Goal: Task Accomplishment & Management: Complete application form

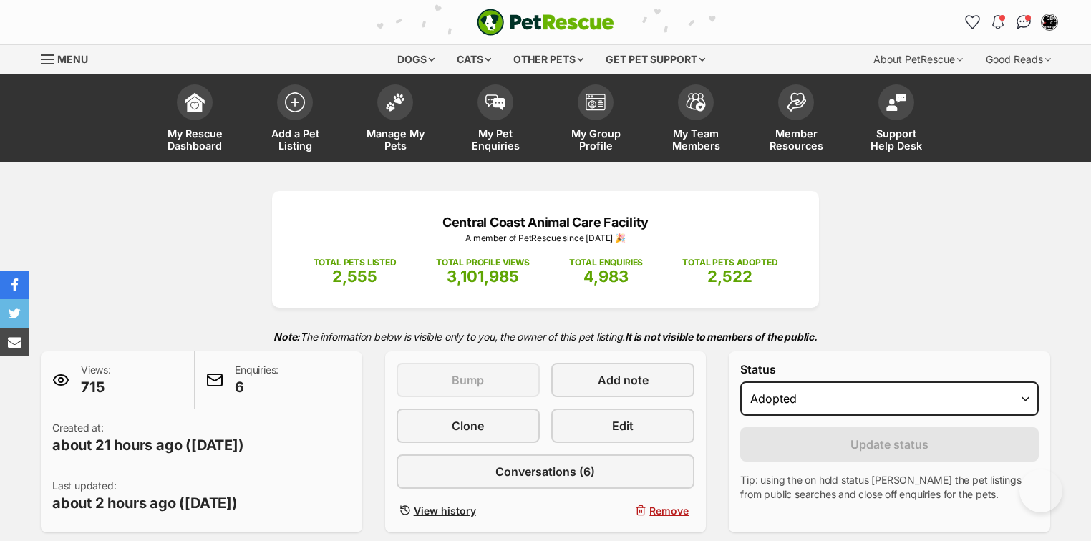
select select "rehomed"
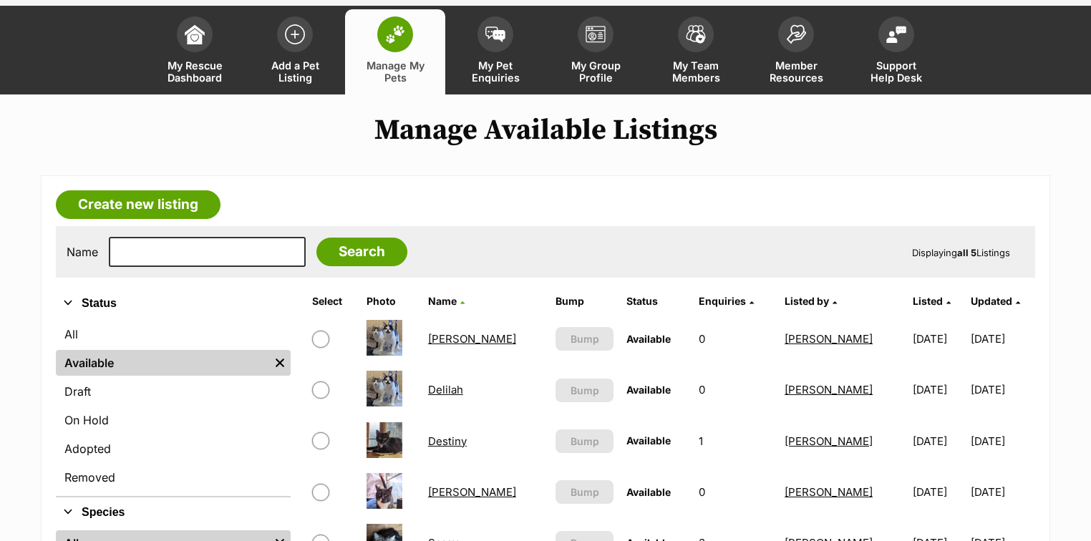
scroll to position [172, 0]
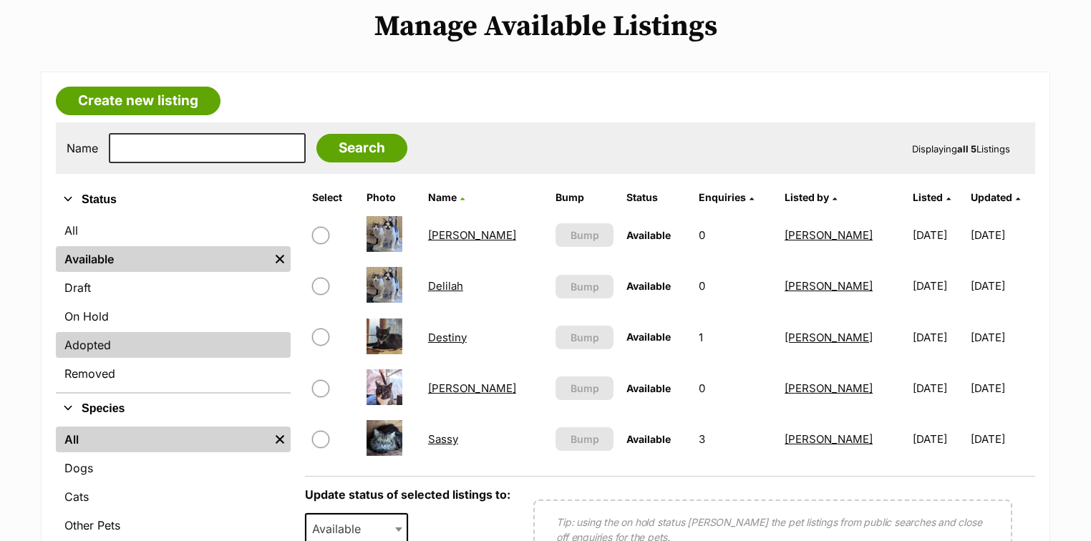
click at [110, 336] on link "Adopted" at bounding box center [173, 345] width 235 height 26
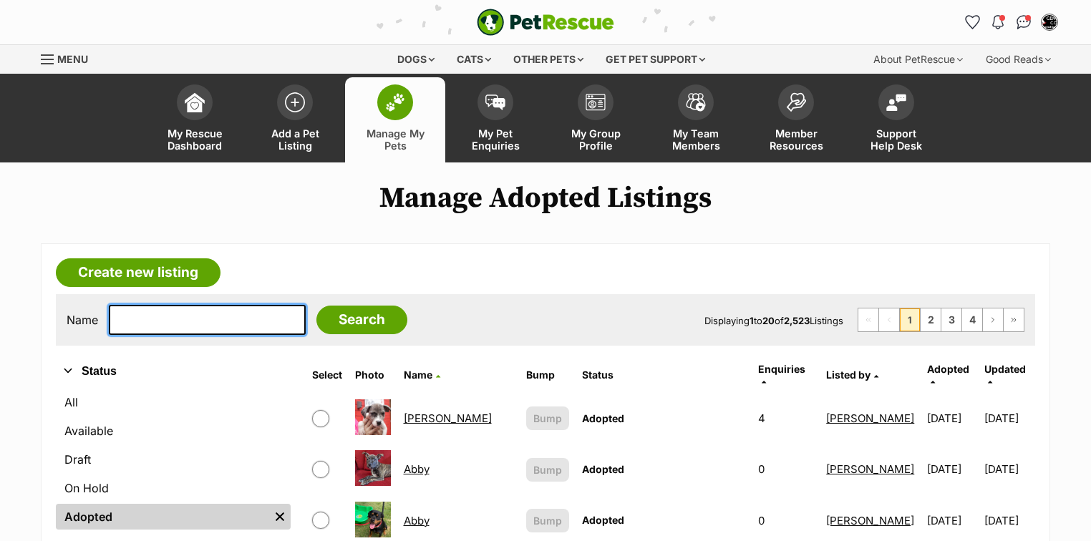
click at [152, 324] on input "text" at bounding box center [207, 320] width 197 height 30
type input "redman"
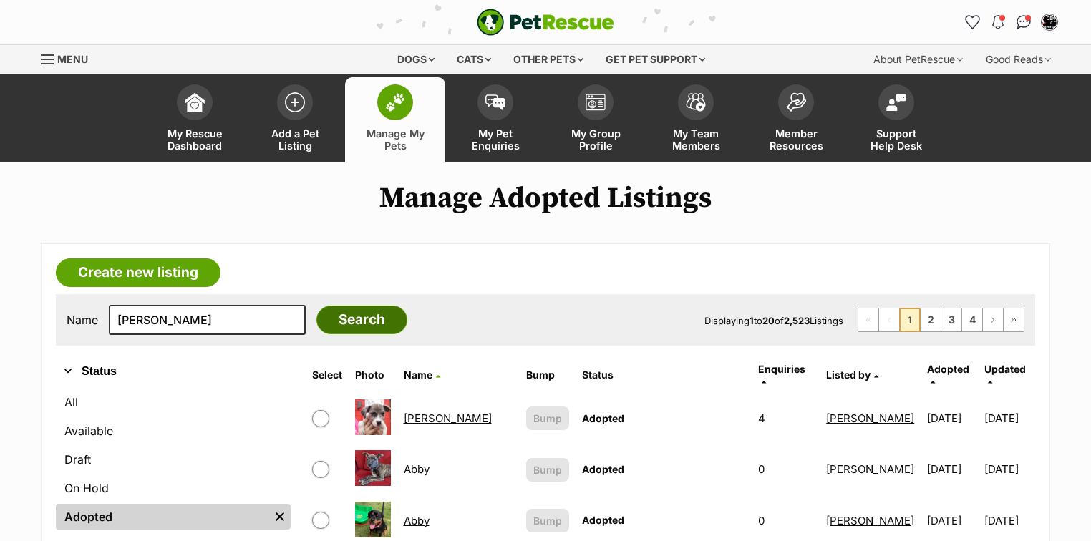
click at [324, 324] on input "Search" at bounding box center [361, 320] width 91 height 29
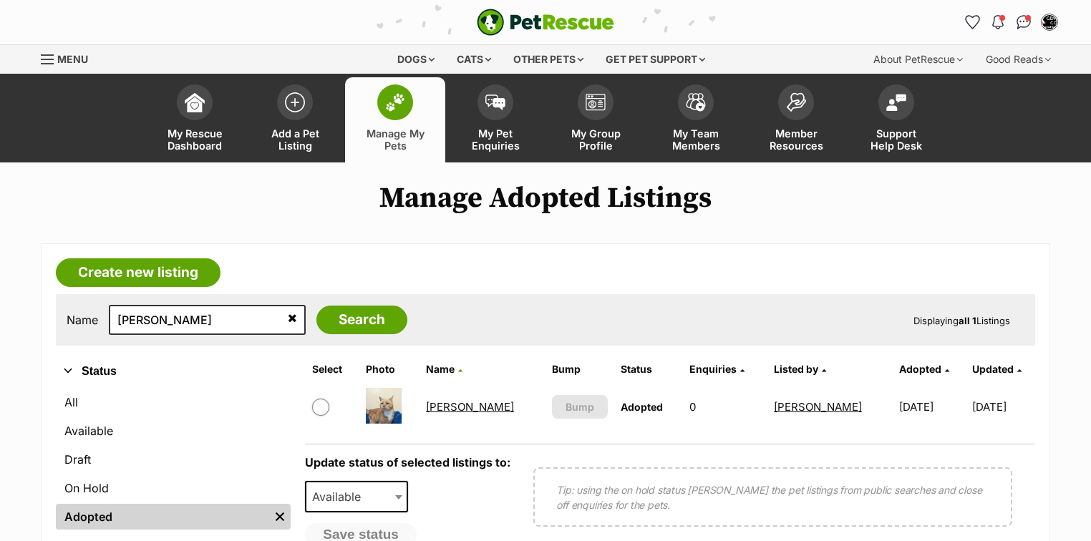
click at [458, 405] on link "Redman" at bounding box center [470, 407] width 88 height 14
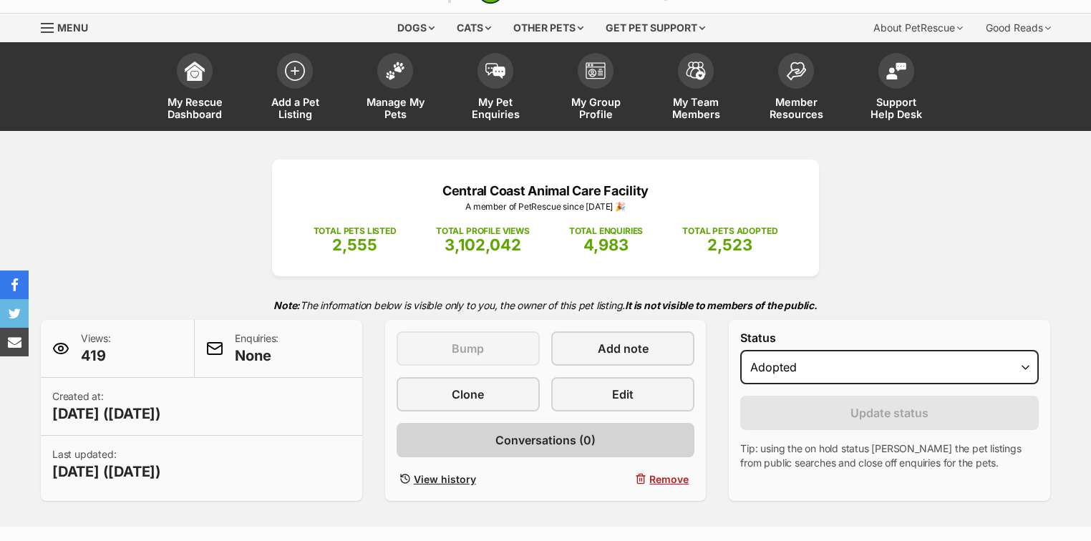
scroll to position [57, 0]
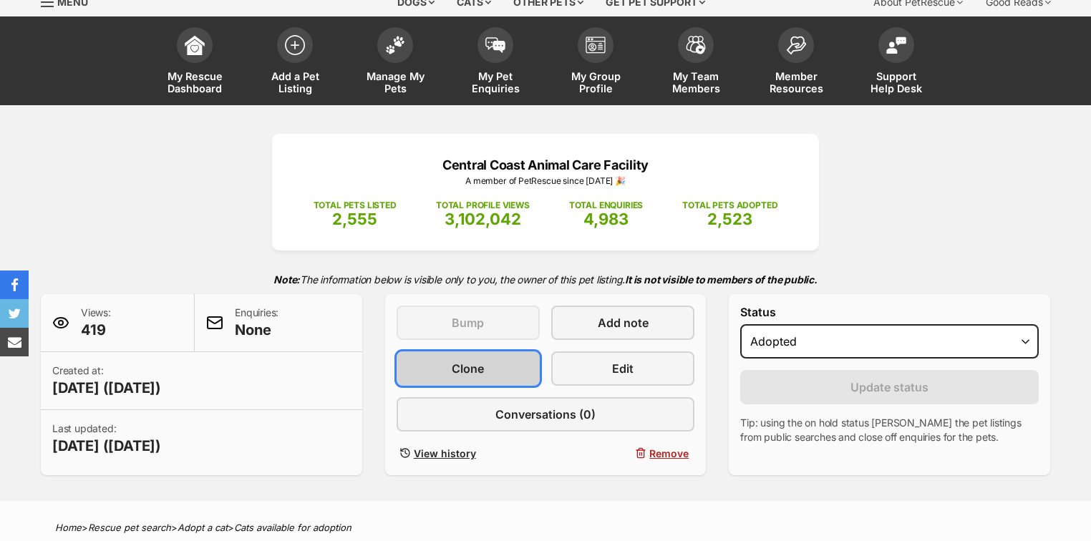
click at [475, 367] on span "Clone" at bounding box center [468, 368] width 32 height 17
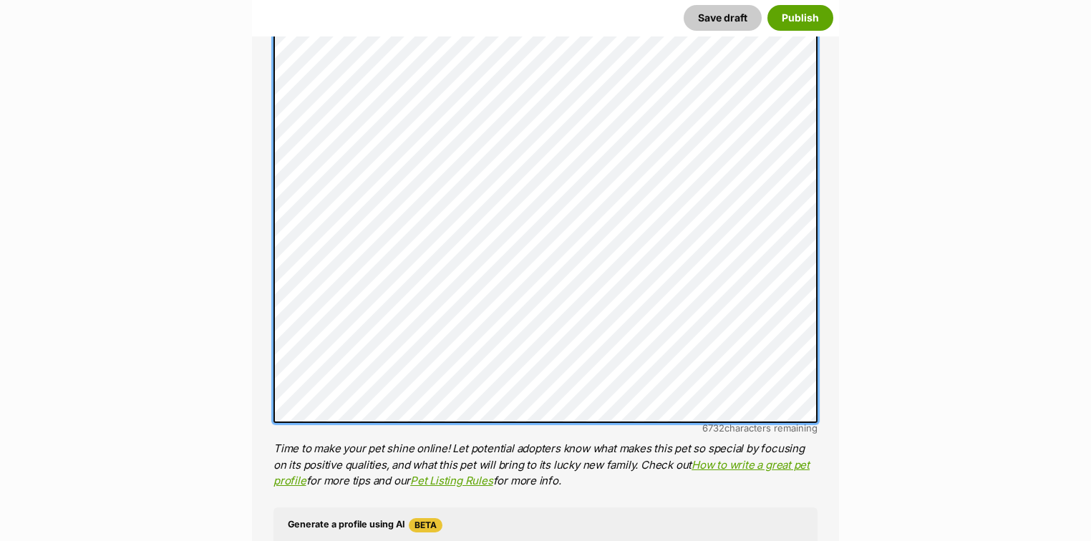
scroll to position [1031, 0]
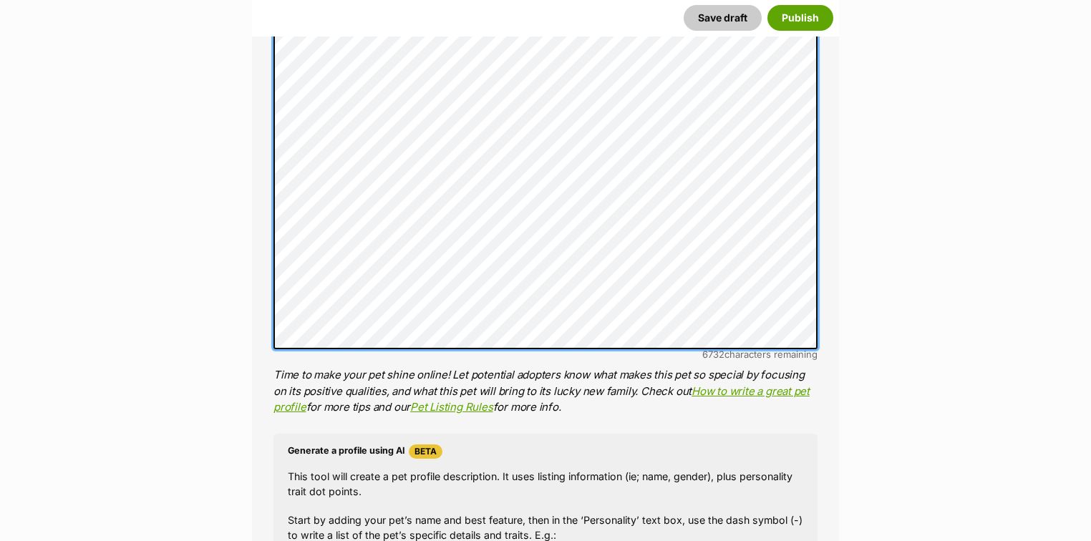
click at [259, 332] on div "About This Pet Name Henlo there, it looks like you might be using the pet name …" at bounding box center [545, 184] width 587 height 1346
click at [272, 201] on div "About This Pet Name Henlo there, it looks like you might be using the pet name …" at bounding box center [545, 184] width 587 height 1346
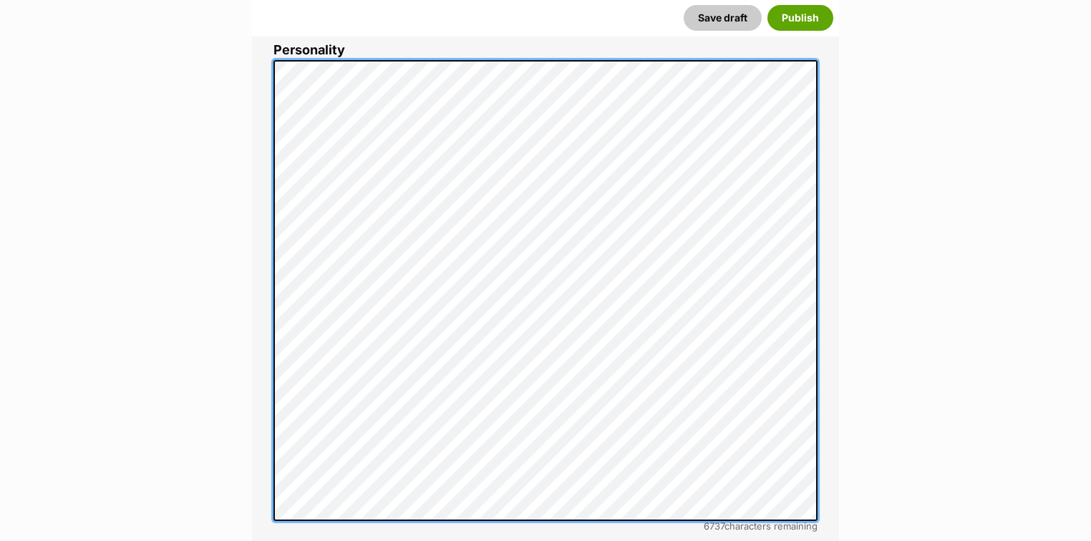
scroll to position [802, 0]
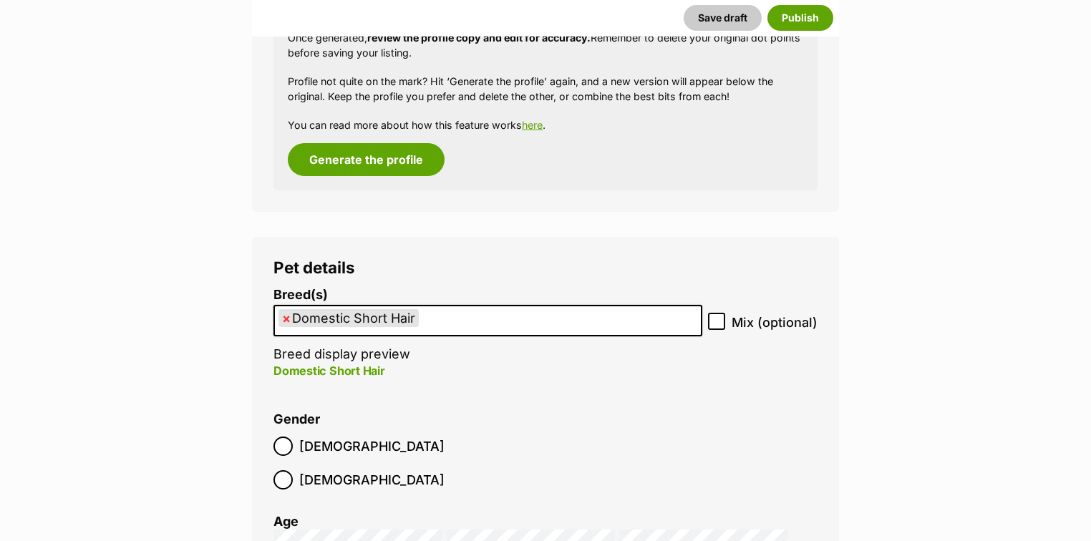
scroll to position [1661, 0]
click at [287, 316] on span "×" at bounding box center [286, 318] width 9 height 18
select select
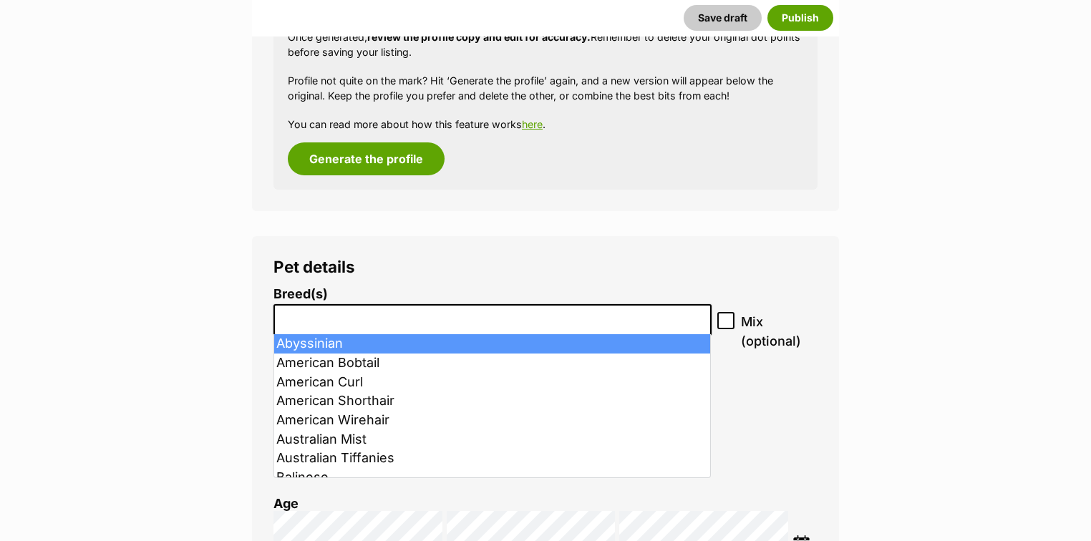
click at [306, 318] on input "search" at bounding box center [493, 316] width 428 height 15
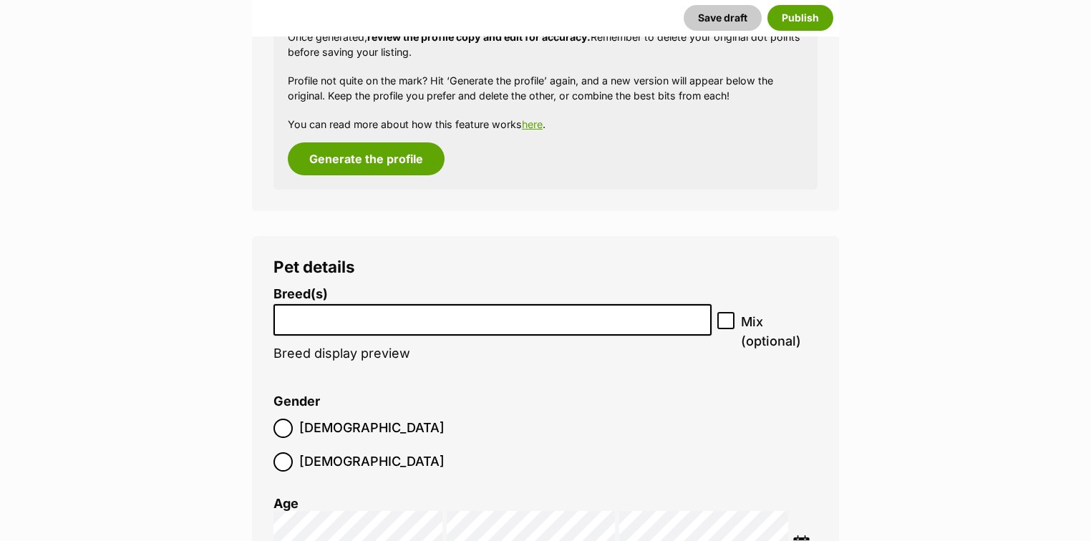
click at [306, 318] on input "search" at bounding box center [493, 316] width 428 height 15
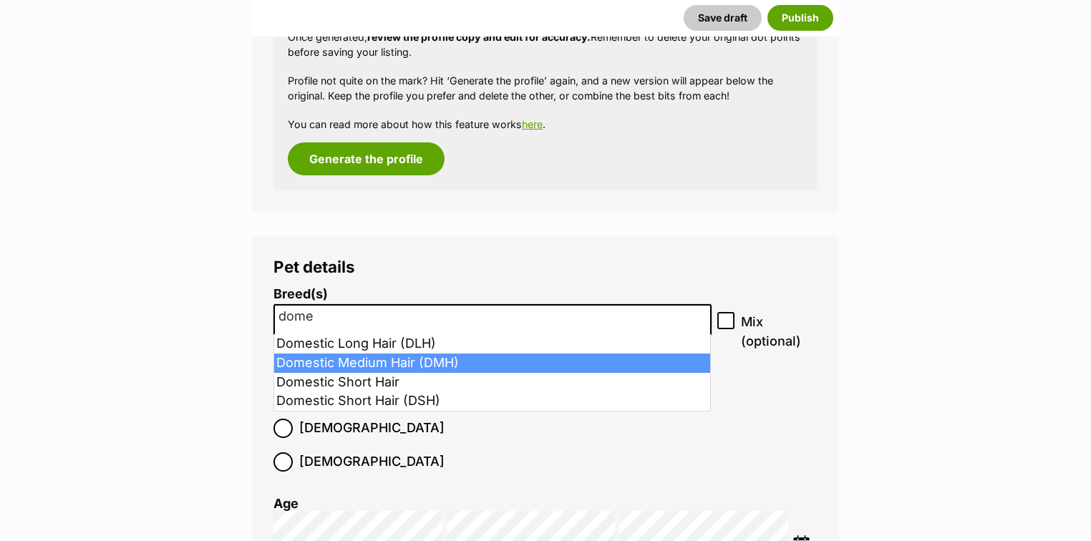
type input "dome"
select select "252101"
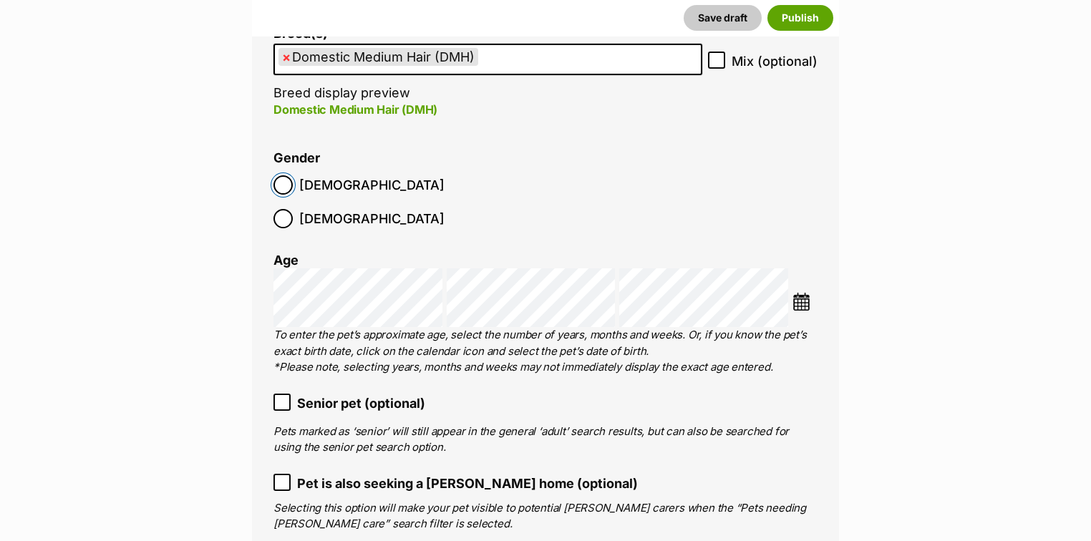
scroll to position [1947, 0]
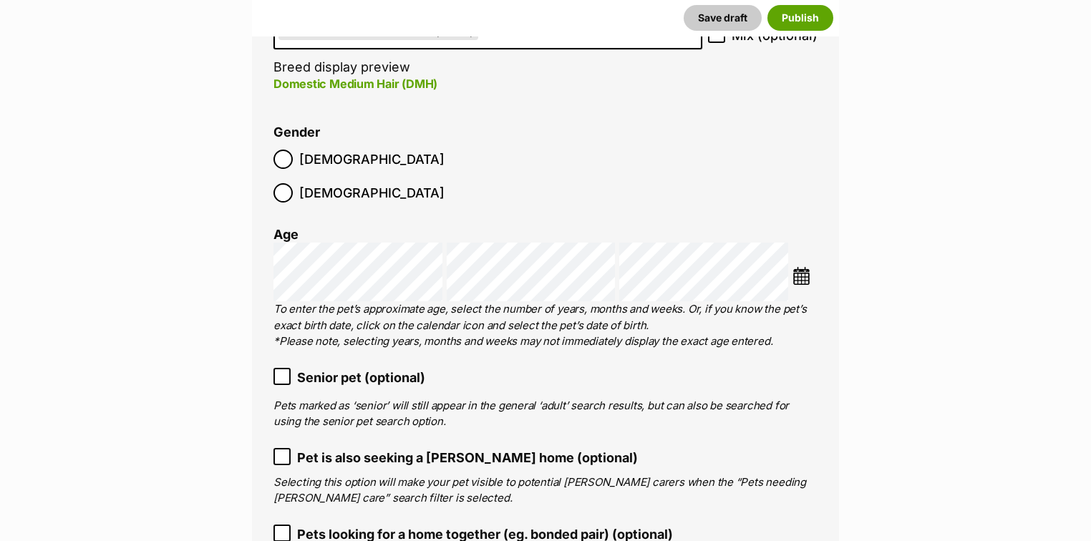
click at [799, 267] on img at bounding box center [802, 276] width 18 height 18
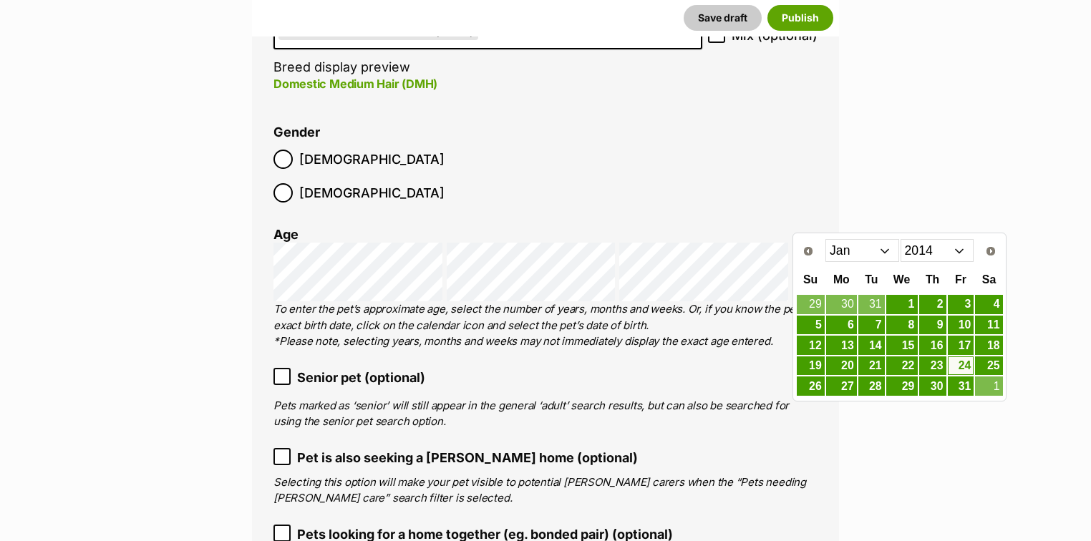
click at [964, 249] on select "2004 2005 2006 2007 2008 2009 2010 2011 2012 2013 2014 2015 2016 2017 2018 2019…" at bounding box center [938, 250] width 74 height 23
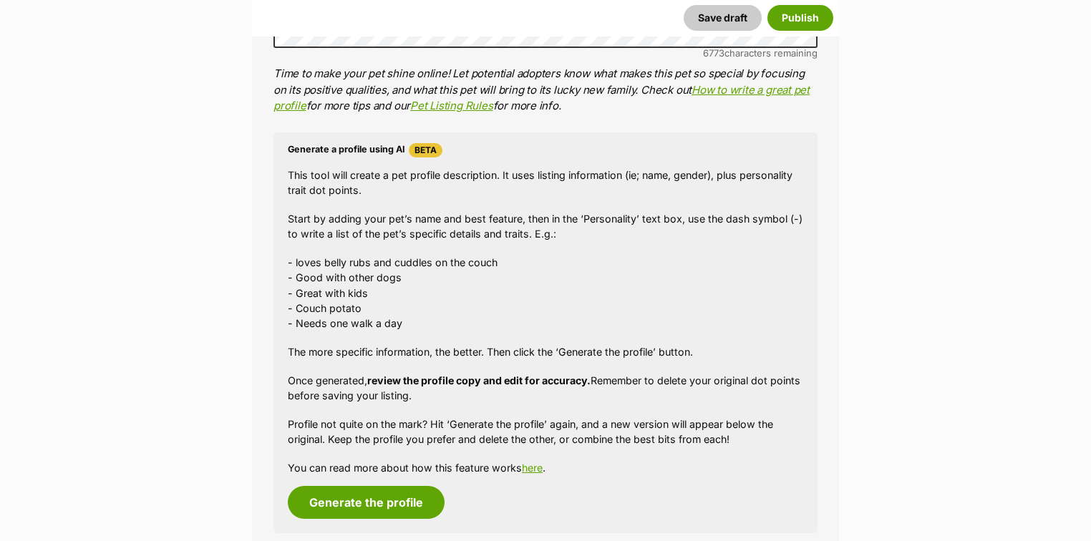
scroll to position [1833, 0]
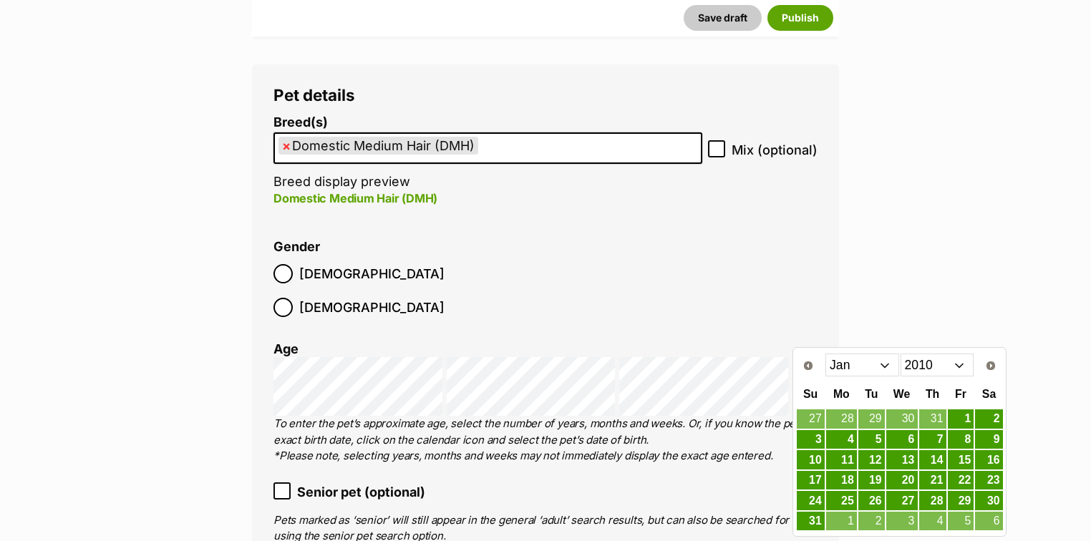
click at [883, 364] on select "Jan Feb Mar Apr May Jun Jul Aug Sep Oct Nov Dec" at bounding box center [862, 365] width 74 height 23
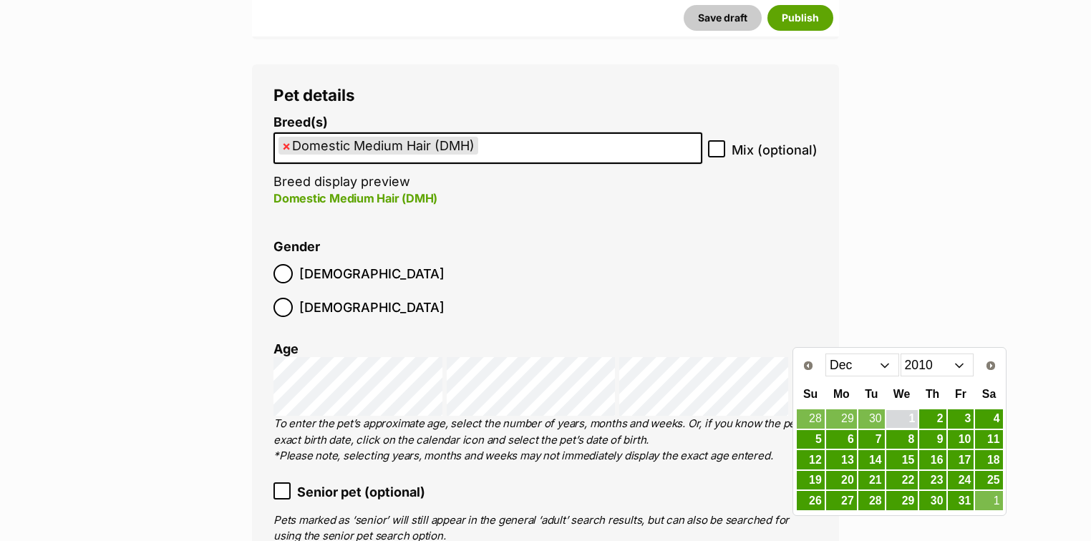
click at [912, 417] on link "1" at bounding box center [902, 419] width 32 height 18
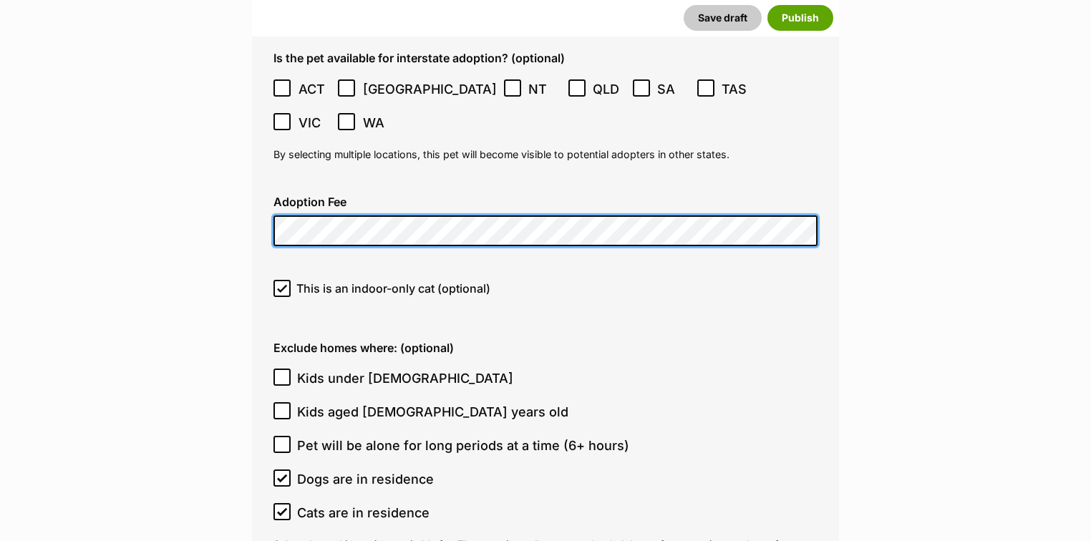
scroll to position [3952, 0]
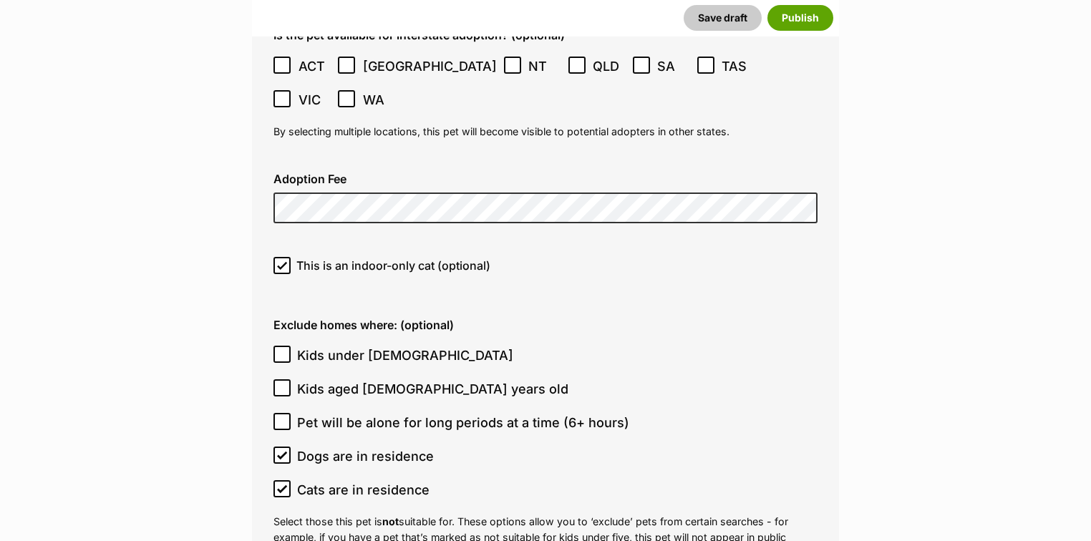
click at [283, 352] on icon at bounding box center [282, 355] width 9 height 6
click at [283, 346] on input "Kids under [DEMOGRAPHIC_DATA]" at bounding box center [281, 354] width 17 height 17
checkbox input "true"
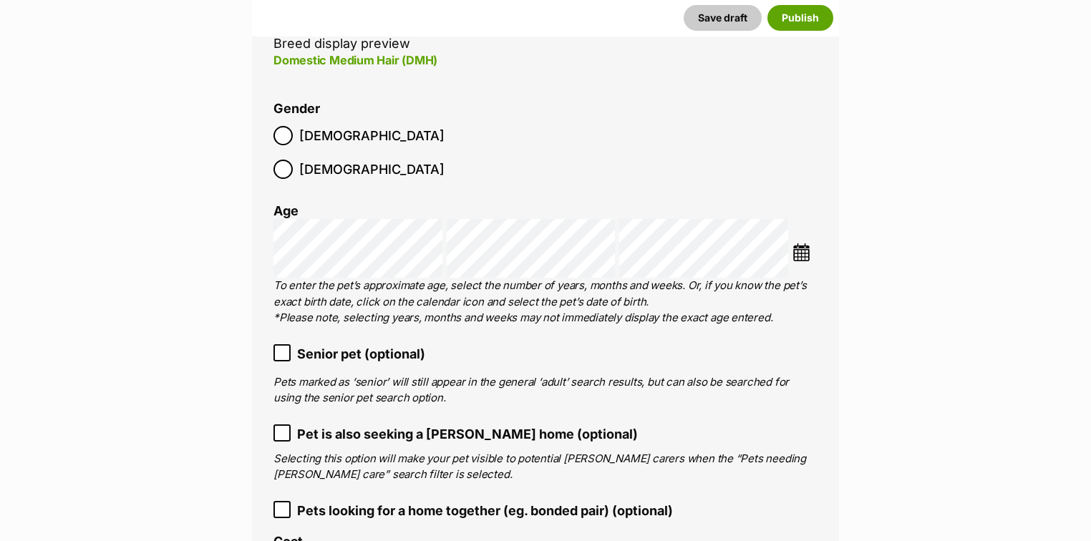
scroll to position [2005, 0]
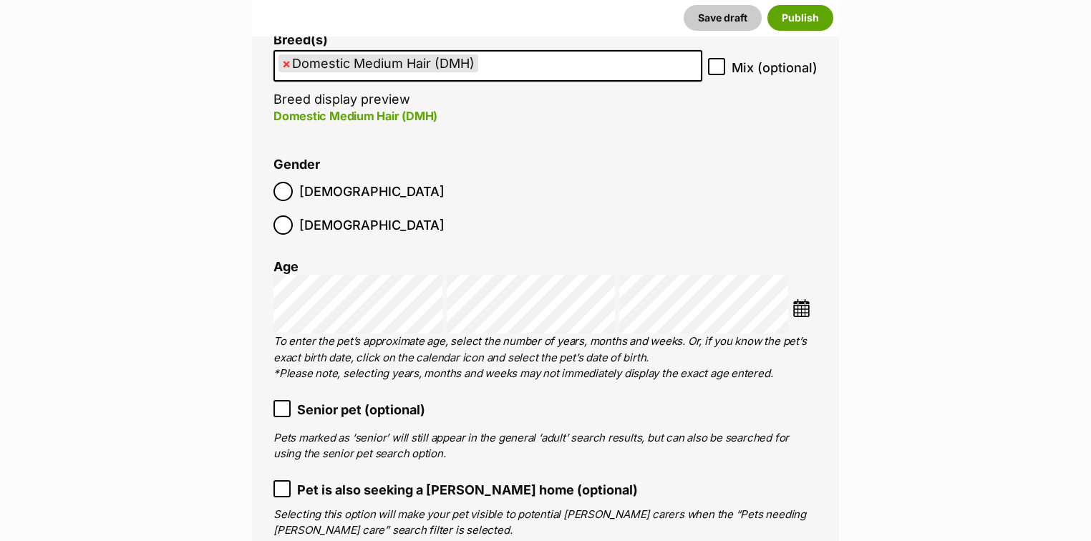
click at [800, 299] on img at bounding box center [802, 308] width 18 height 18
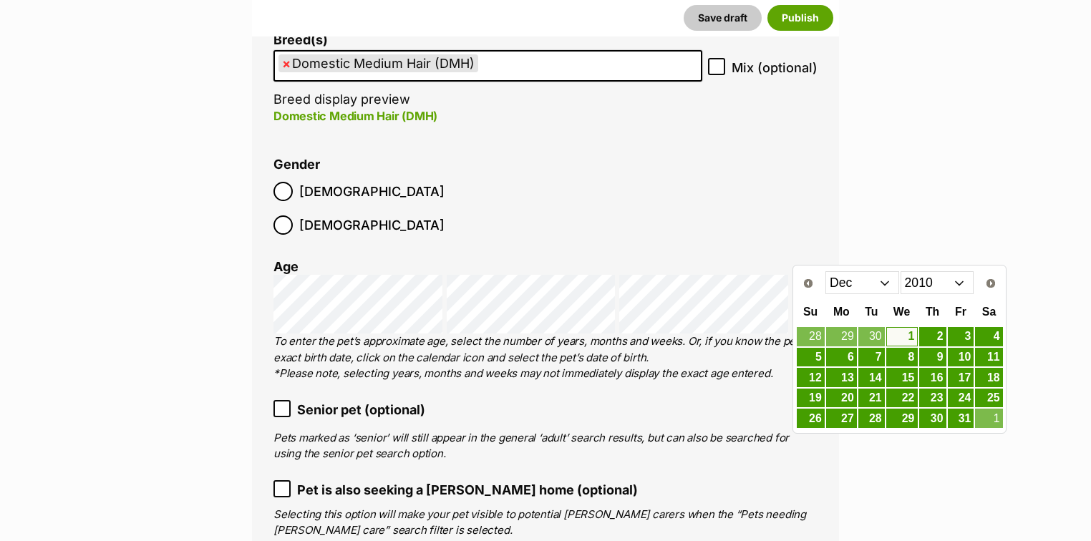
click at [959, 284] on select "2000 2001 2002 2003 2004 2005 2006 2007 2008 2009 2010 2011 2012 2013 2014 2015…" at bounding box center [938, 282] width 74 height 23
click at [871, 339] on link "1" at bounding box center [871, 337] width 26 height 18
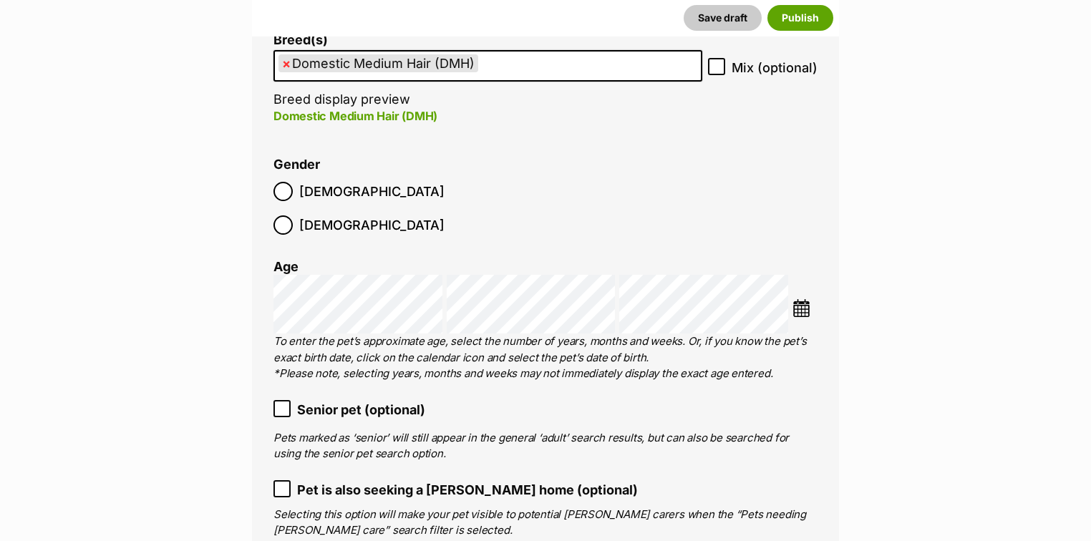
click at [806, 299] on img at bounding box center [802, 308] width 18 height 18
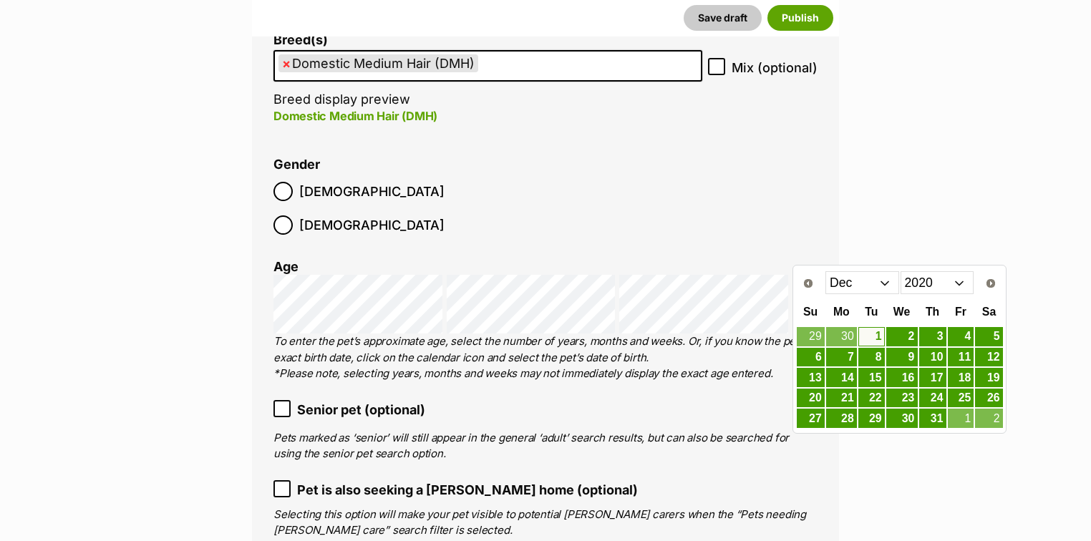
click at [755, 334] on p "To enter the pet’s approximate age, select the number of years, months and week…" at bounding box center [545, 358] width 544 height 49
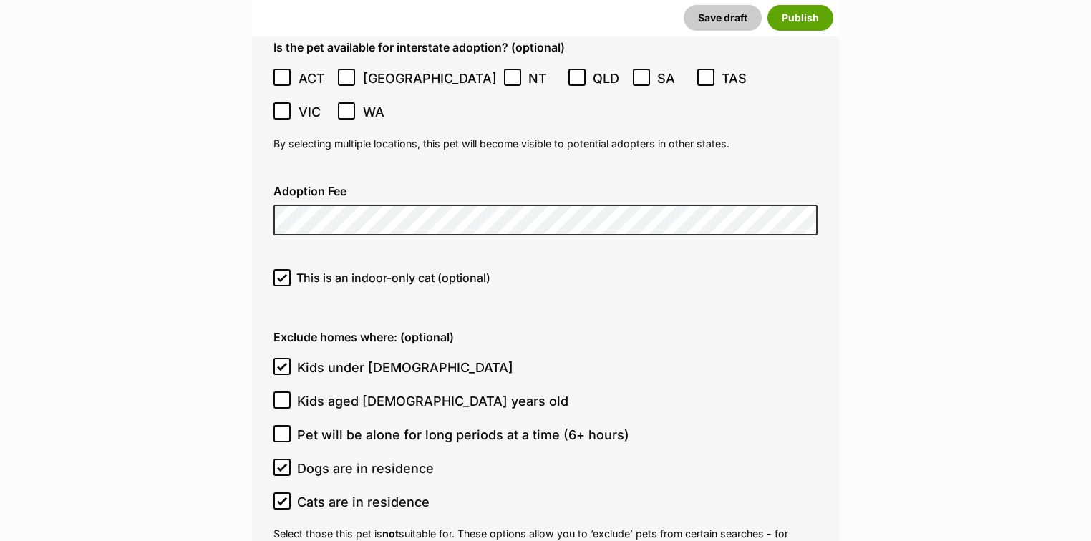
scroll to position [4067, 0]
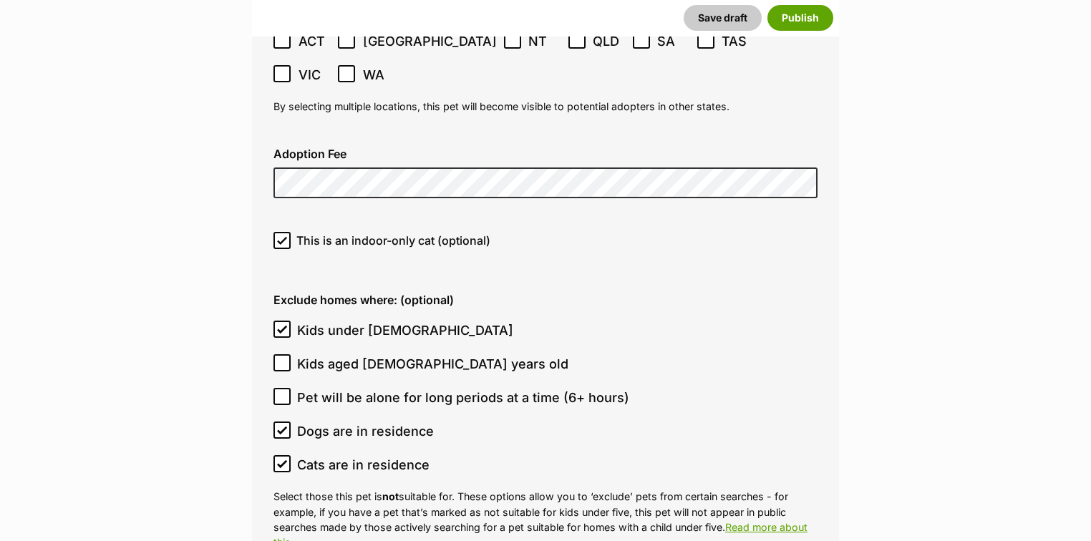
click at [285, 358] on icon at bounding box center [282, 363] width 10 height 10
click at [285, 354] on input "Kids aged [DEMOGRAPHIC_DATA] years old" at bounding box center [281, 362] width 17 height 17
checkbox input "true"
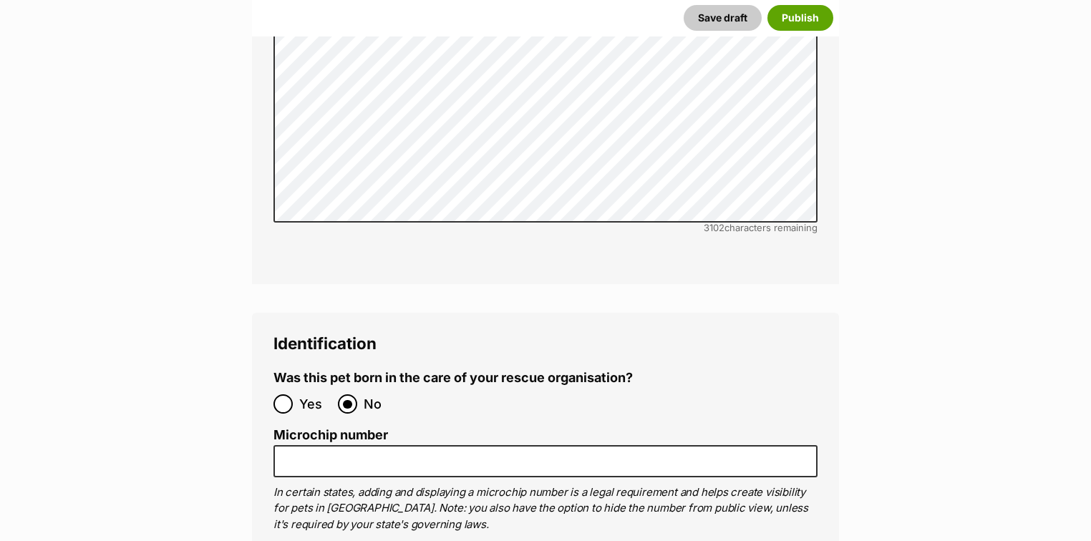
scroll to position [4926, 0]
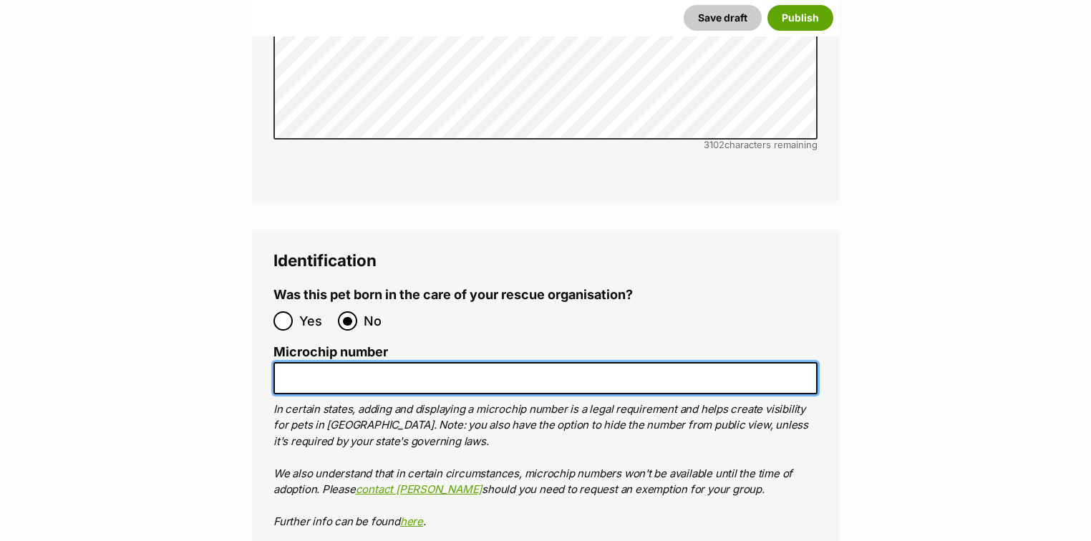
click at [407, 362] on input "Microchip number" at bounding box center [545, 378] width 544 height 32
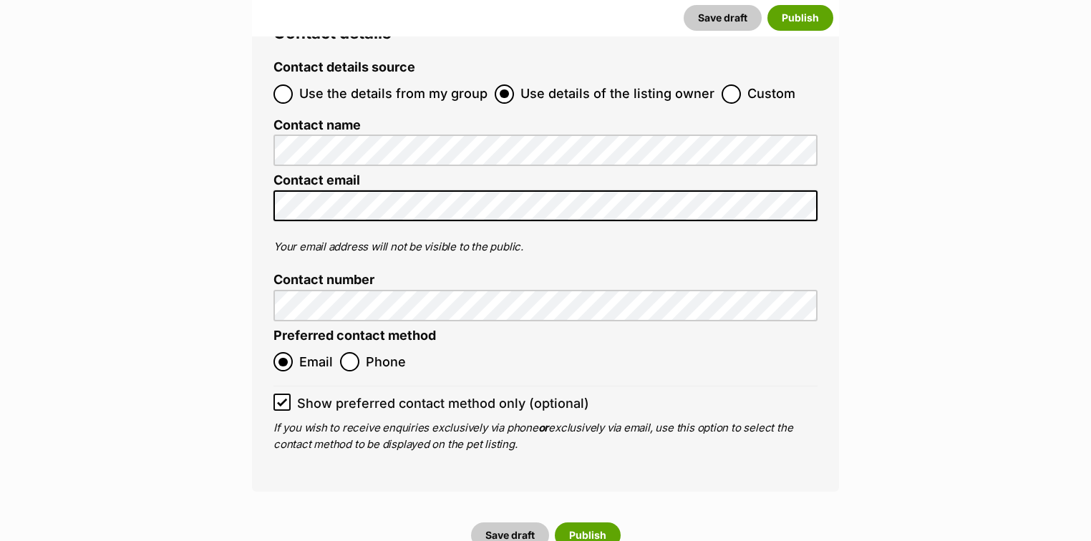
scroll to position [5957, 0]
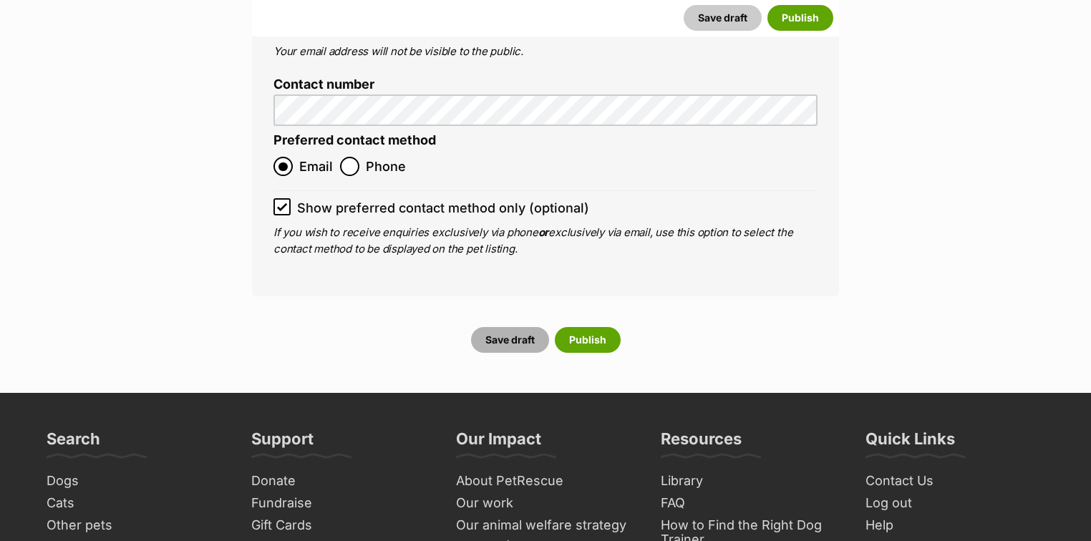
type input "991003001102450"
click at [526, 327] on button "Save draft" at bounding box center [510, 340] width 78 height 26
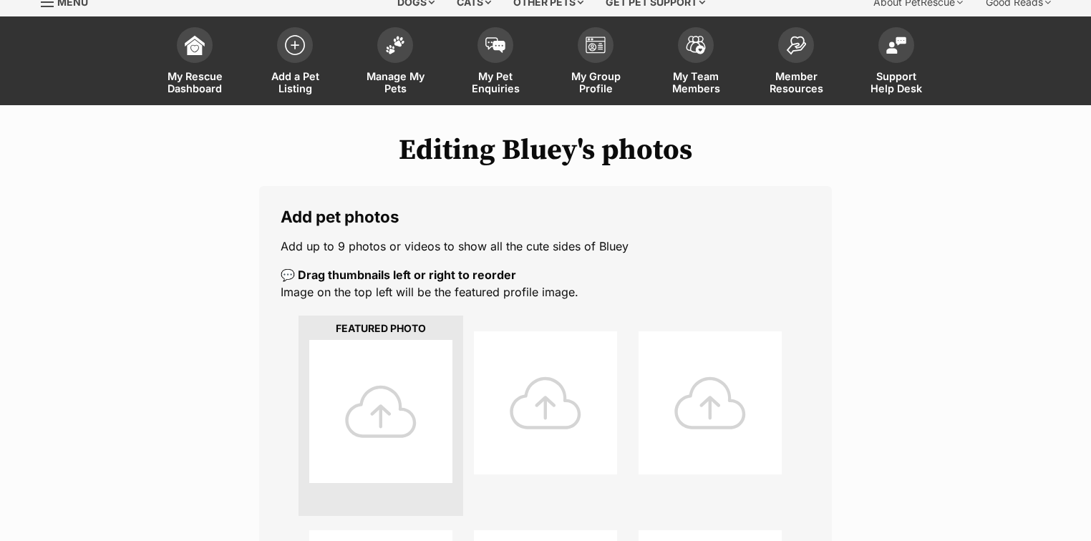
scroll to position [458, 0]
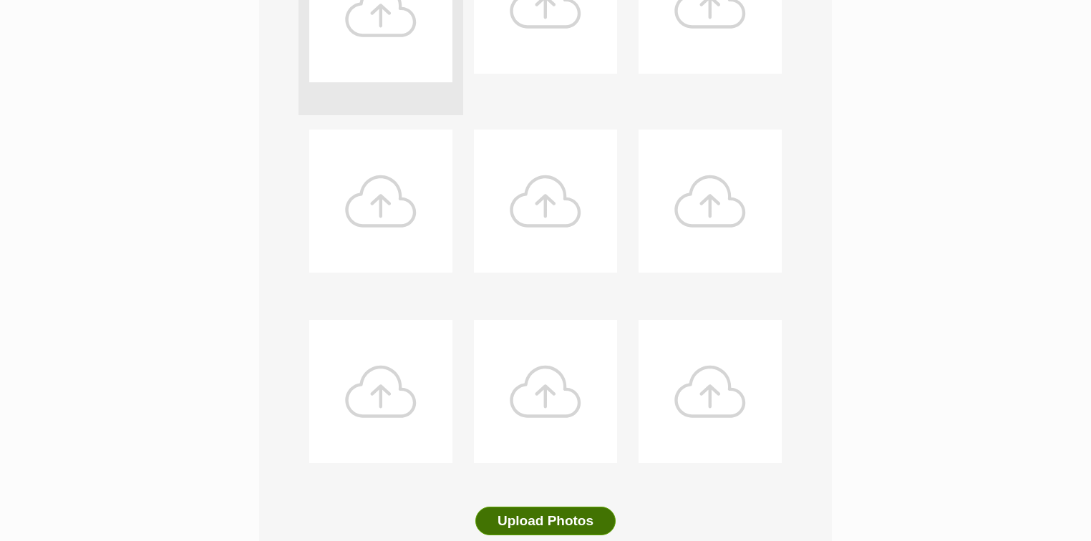
click at [533, 520] on button "Upload Photos" at bounding box center [545, 521] width 140 height 29
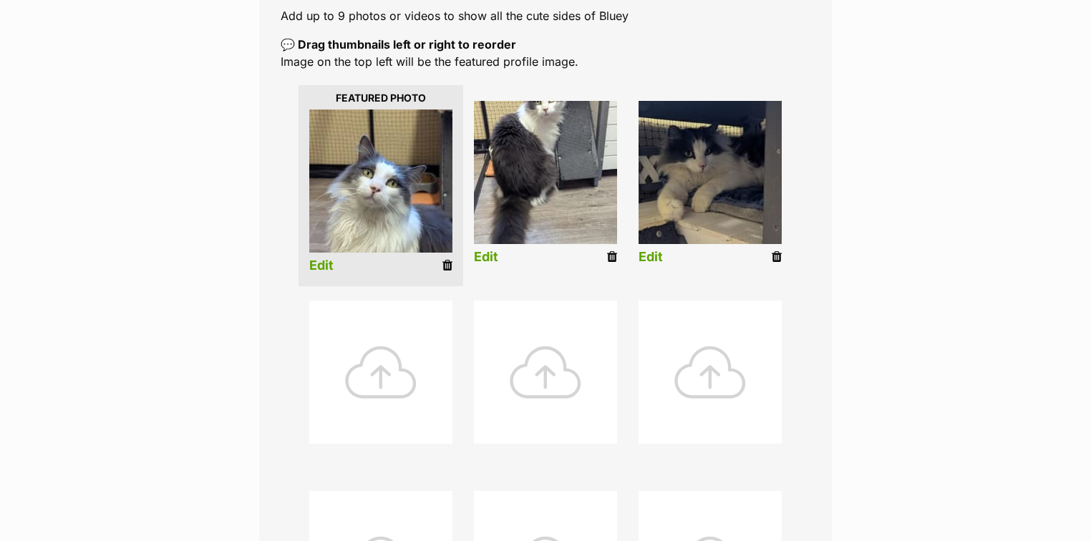
scroll to position [286, 0]
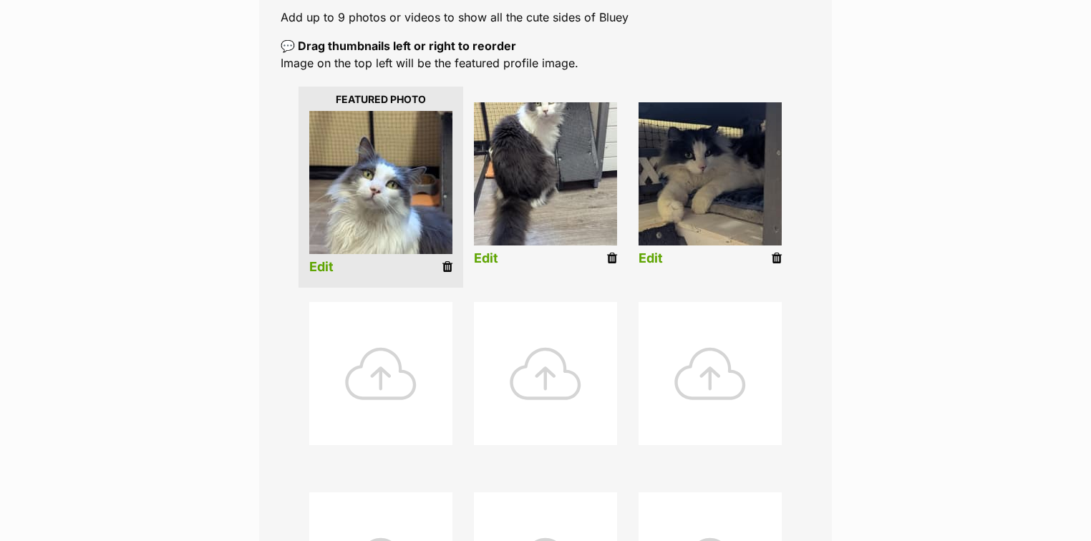
click at [314, 266] on link "Edit" at bounding box center [321, 267] width 24 height 15
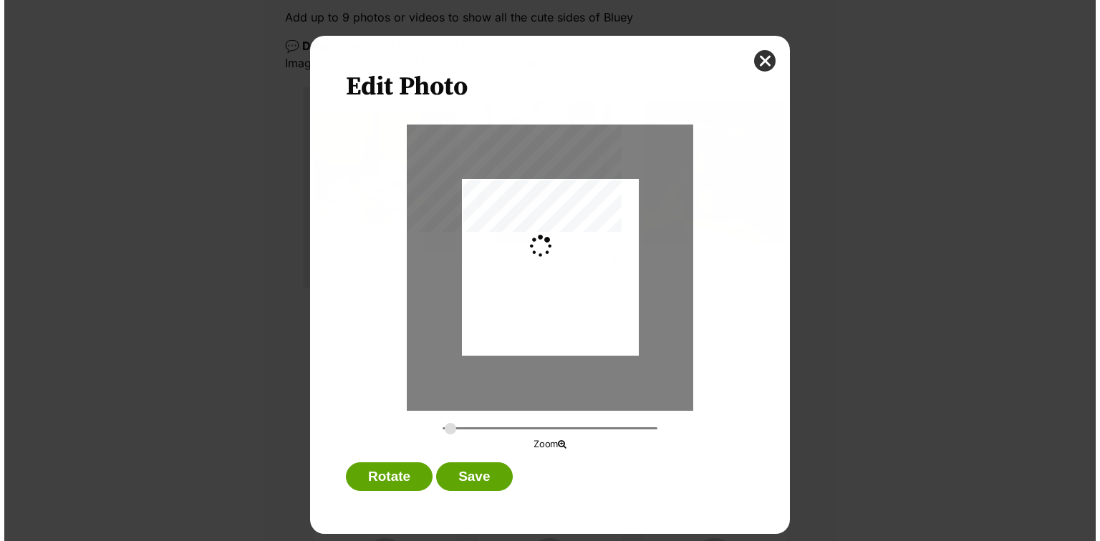
scroll to position [0, 0]
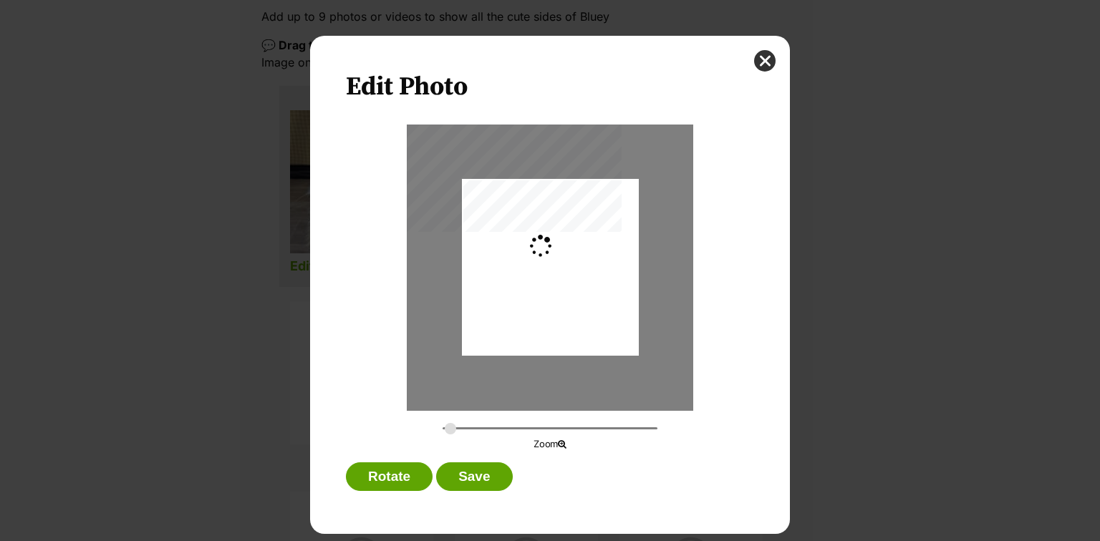
type input "0.2744"
click at [573, 337] on div "Dialog Window - Close (Press escape to close)" at bounding box center [550, 287] width 177 height 281
click at [470, 478] on button "Save" at bounding box center [474, 477] width 76 height 29
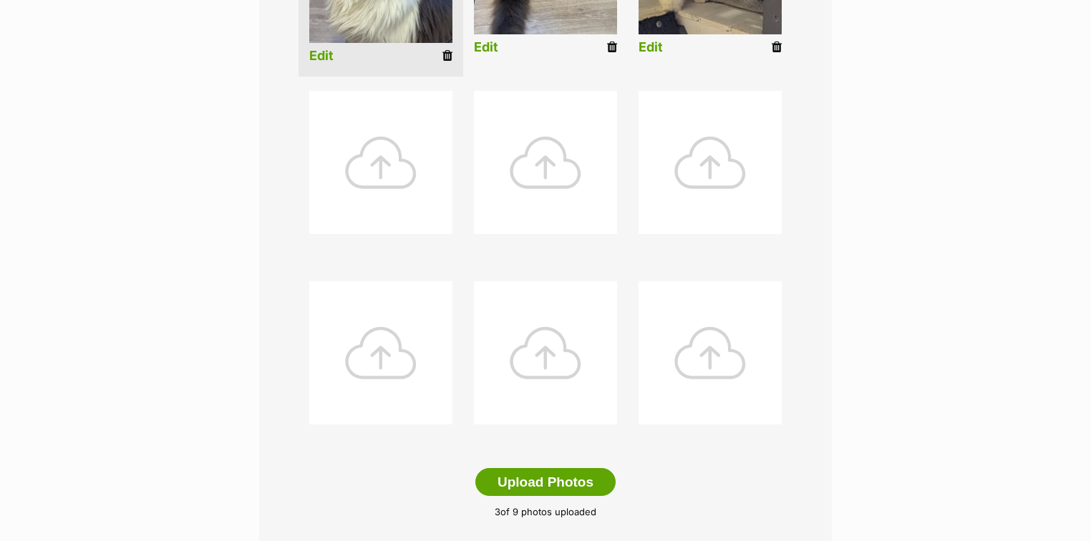
scroll to position [573, 0]
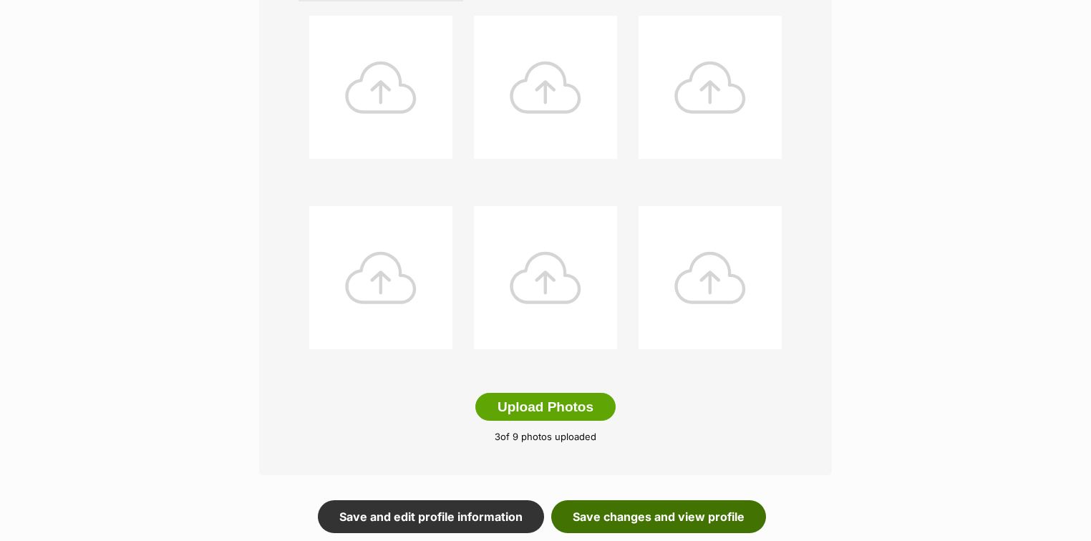
click at [635, 521] on link "Save changes and view profile" at bounding box center [658, 516] width 215 height 33
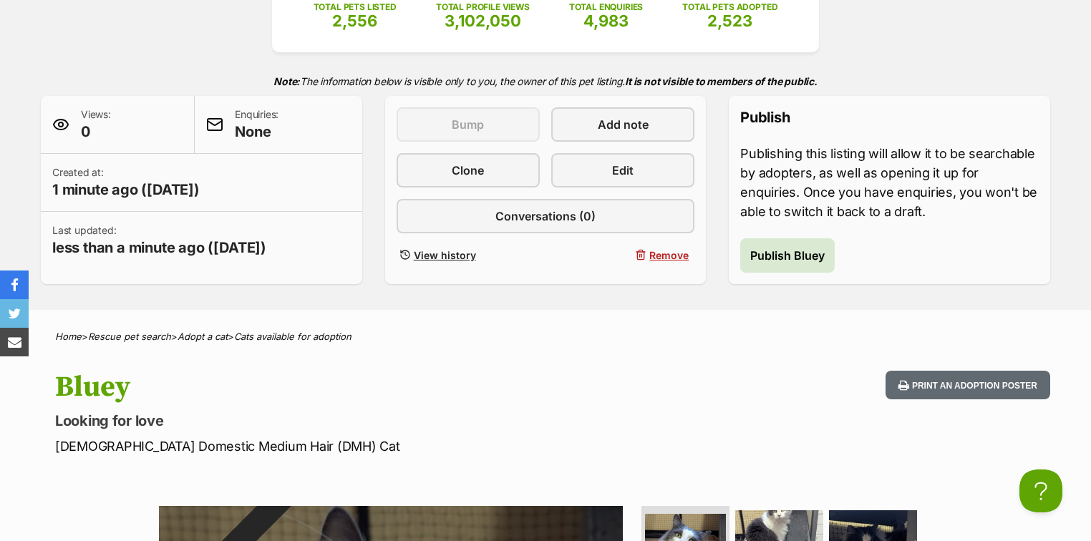
scroll to position [229, 0]
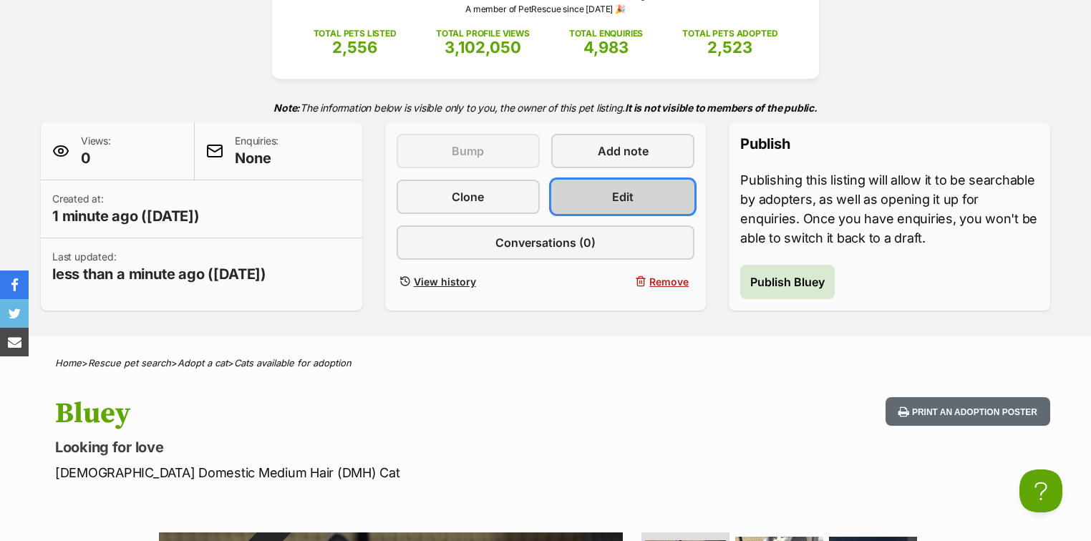
click at [629, 188] on span "Edit" at bounding box center [622, 196] width 21 height 17
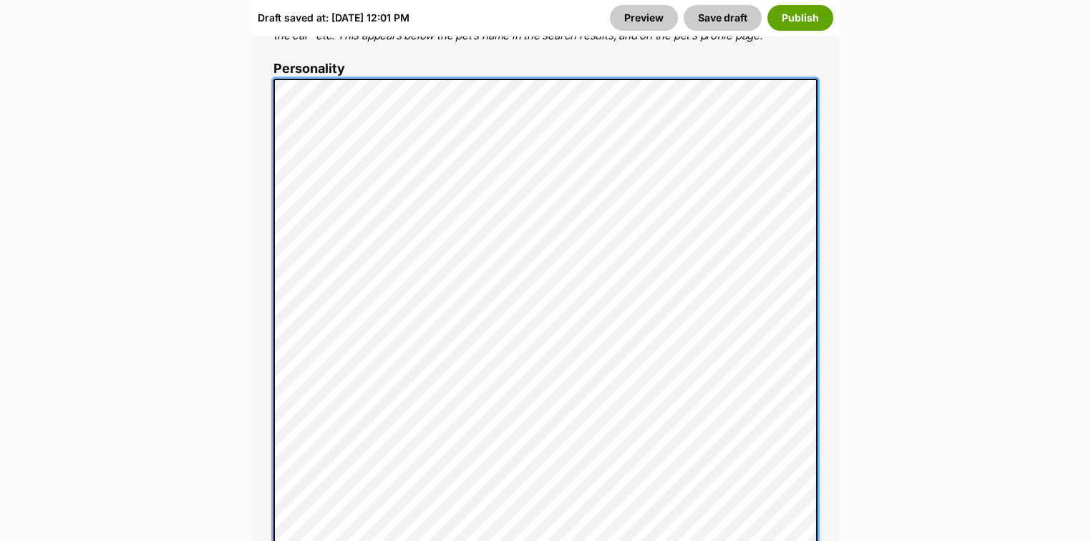
scroll to position [1203, 0]
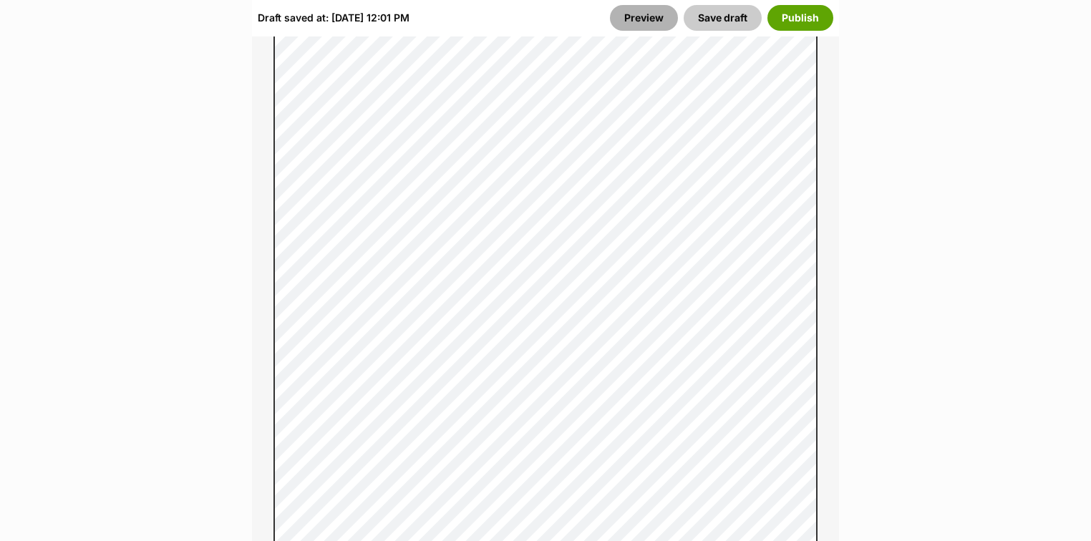
click at [659, 20] on link "Preview" at bounding box center [644, 18] width 68 height 26
click at [742, 12] on button "Save draft" at bounding box center [723, 18] width 78 height 26
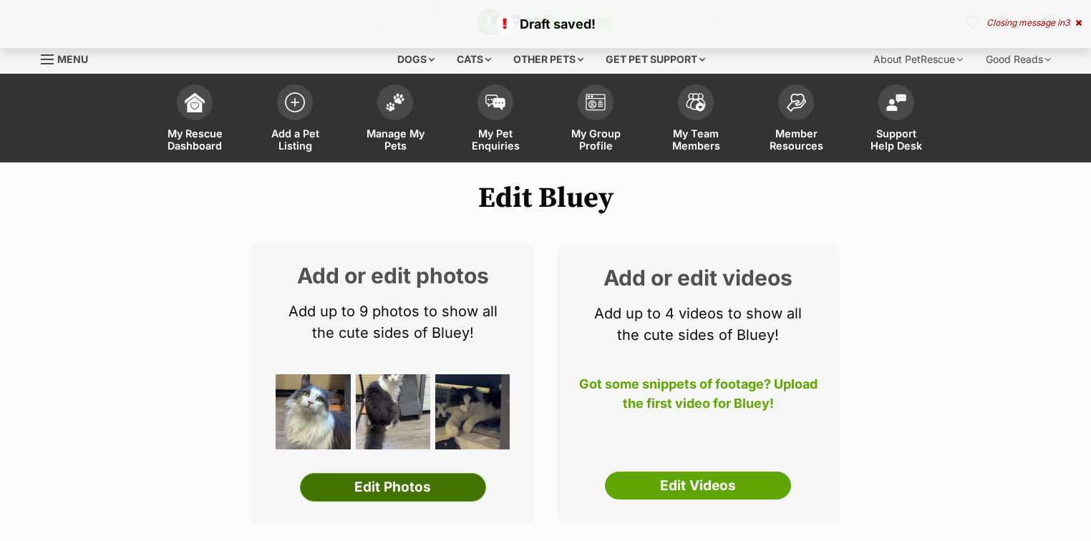
click at [393, 488] on link "Edit Photos" at bounding box center [393, 487] width 186 height 29
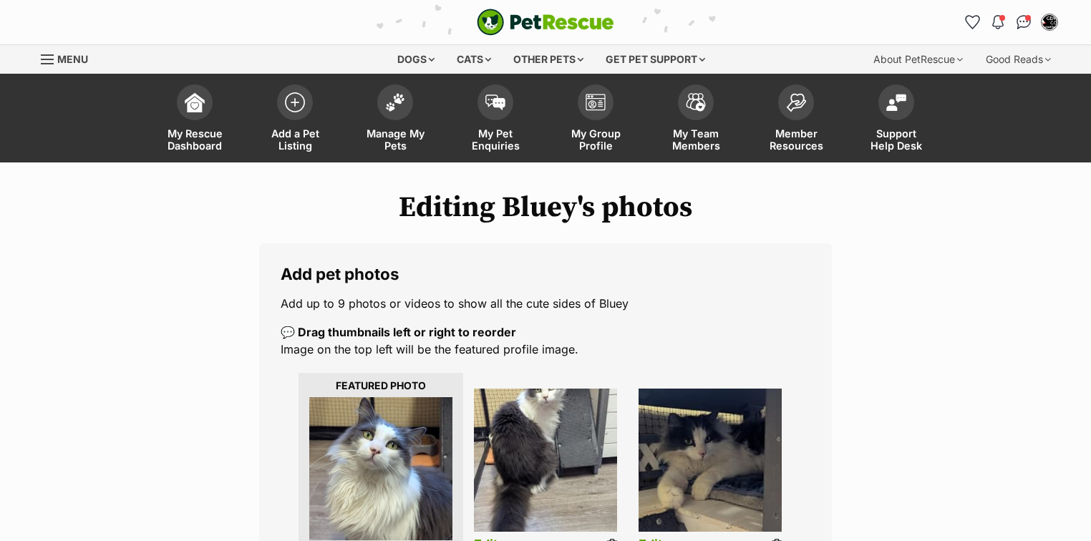
click at [533, 461] on img at bounding box center [545, 460] width 143 height 143
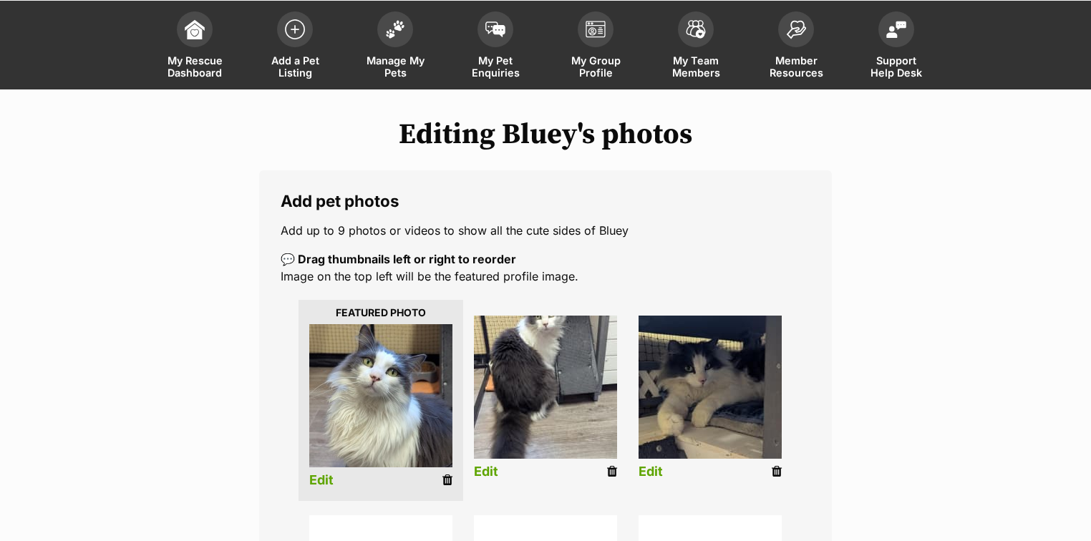
scroll to position [229, 0]
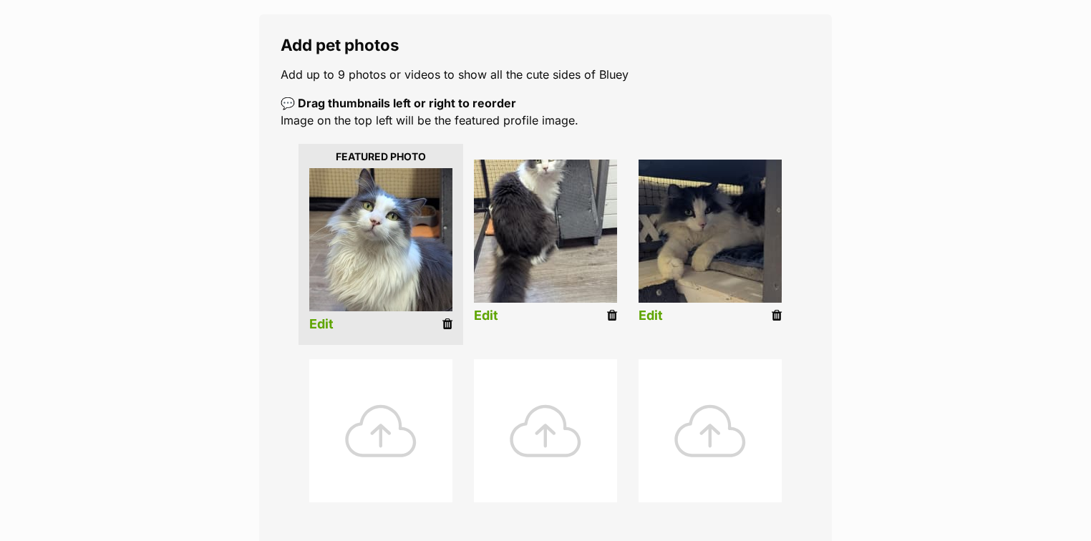
click at [488, 318] on link "Edit" at bounding box center [486, 316] width 24 height 15
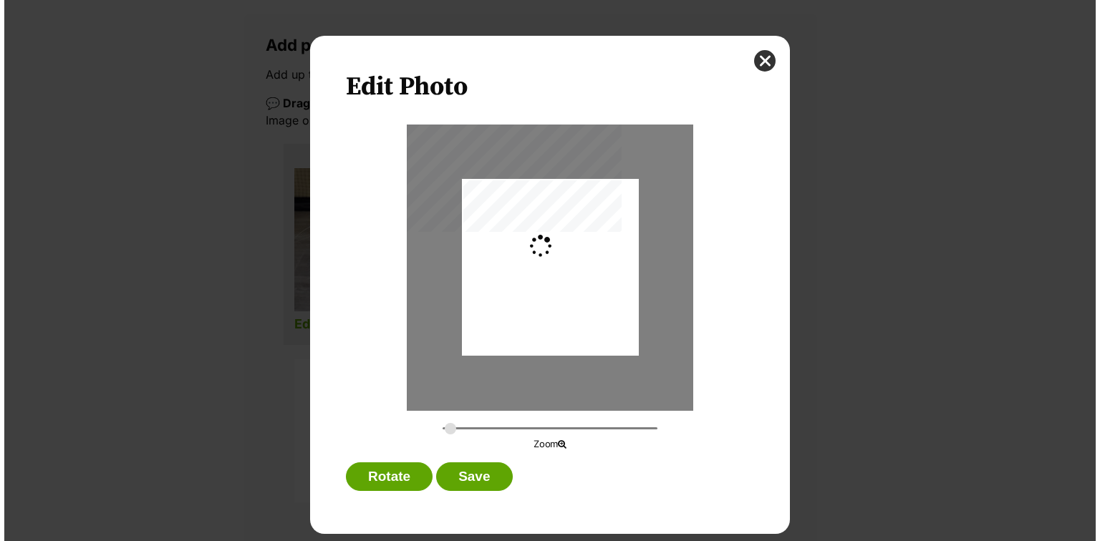
scroll to position [0, 0]
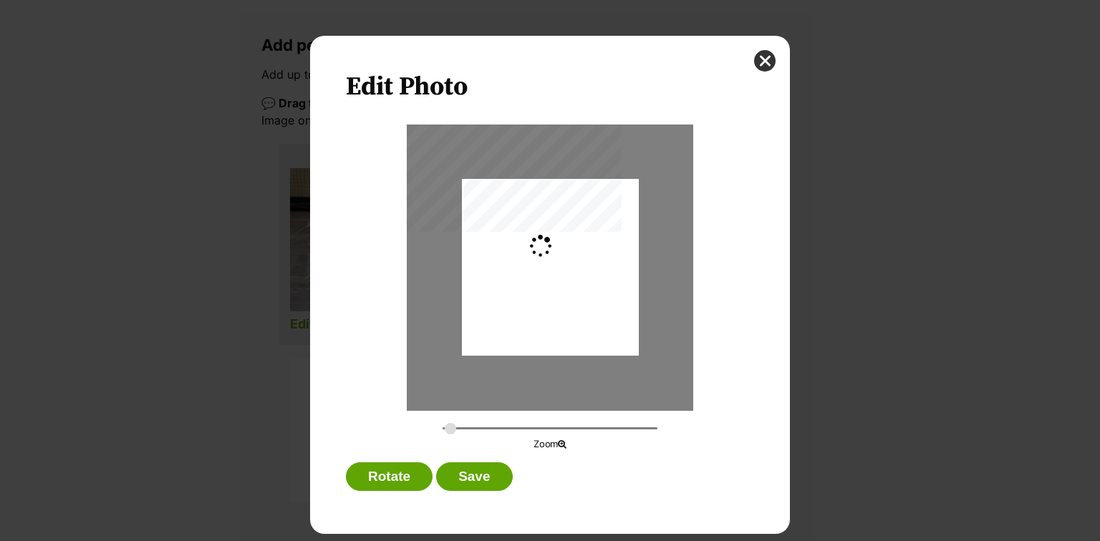
type input "0.2744"
drag, startPoint x: 552, startPoint y: 336, endPoint x: 555, endPoint y: 354, distance: 18.1
click at [555, 354] on div "Dialog Window - Close (Press escape to close)" at bounding box center [550, 289] width 177 height 324
click at [759, 56] on button "close" at bounding box center [764, 60] width 21 height 21
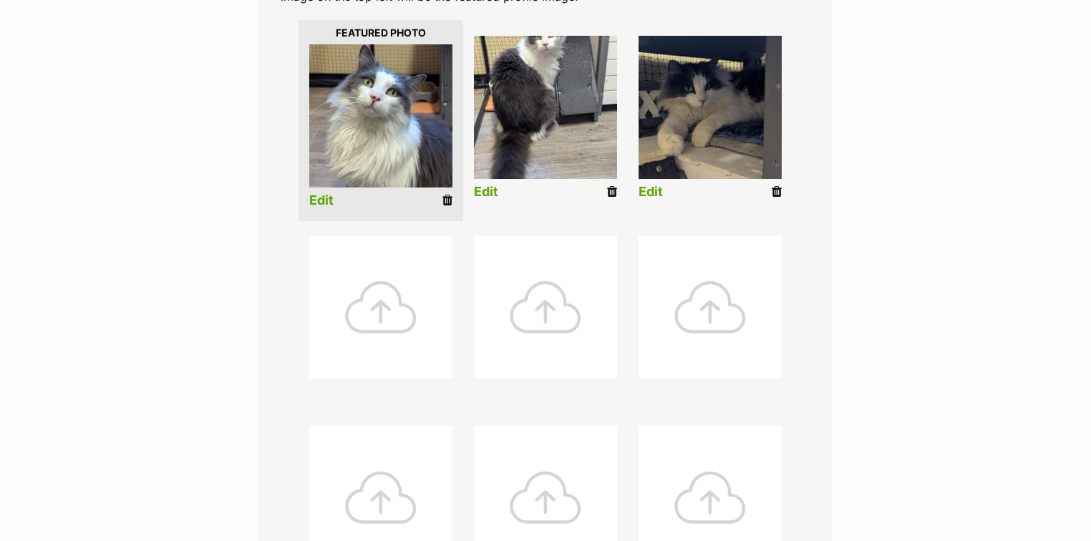
scroll to position [630, 0]
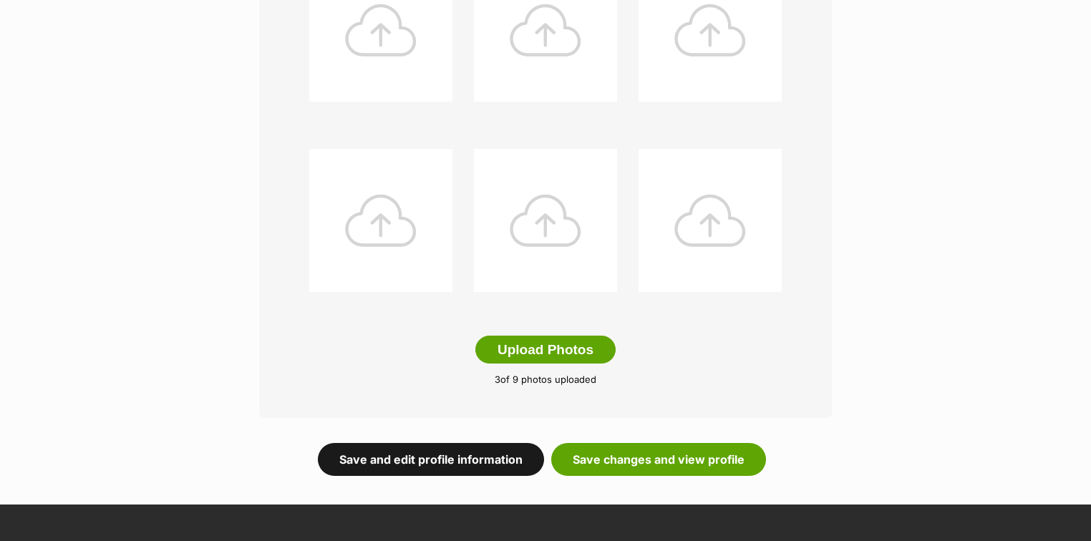
click at [475, 460] on link "Save and edit profile information" at bounding box center [431, 459] width 226 height 33
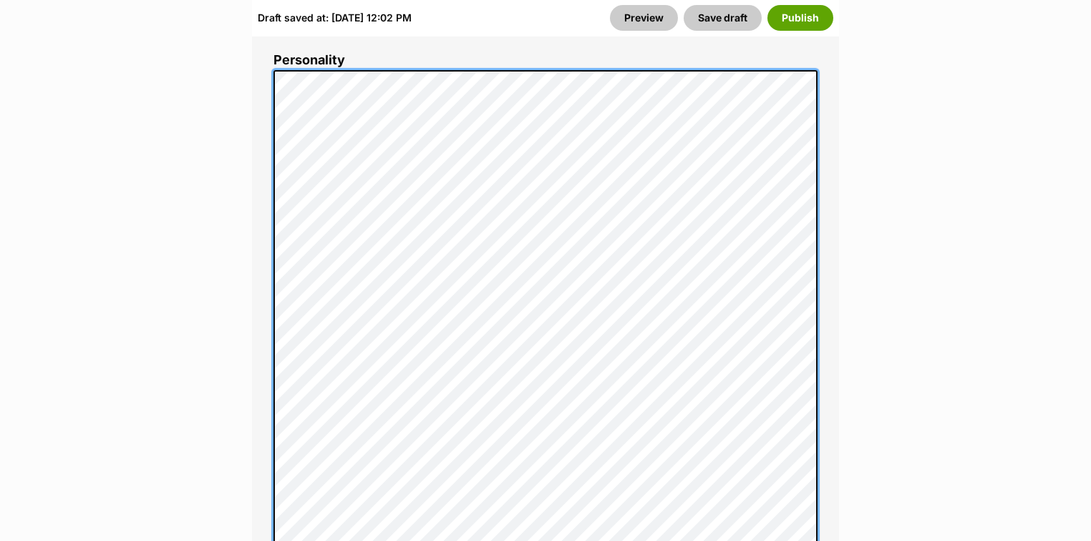
scroll to position [1203, 0]
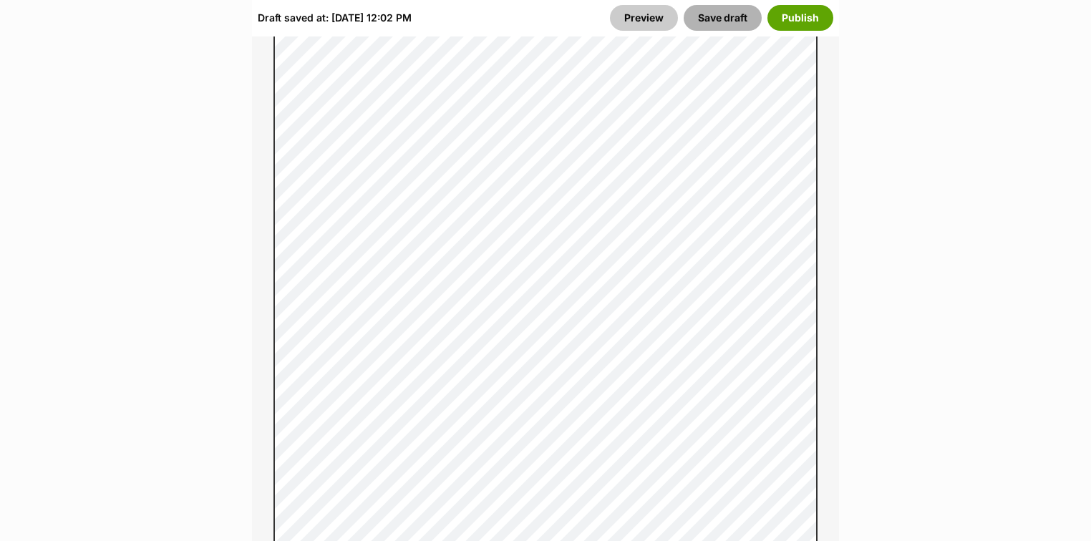
click at [710, 17] on button "Save draft" at bounding box center [723, 18] width 78 height 26
